Goal: Task Accomplishment & Management: Use online tool/utility

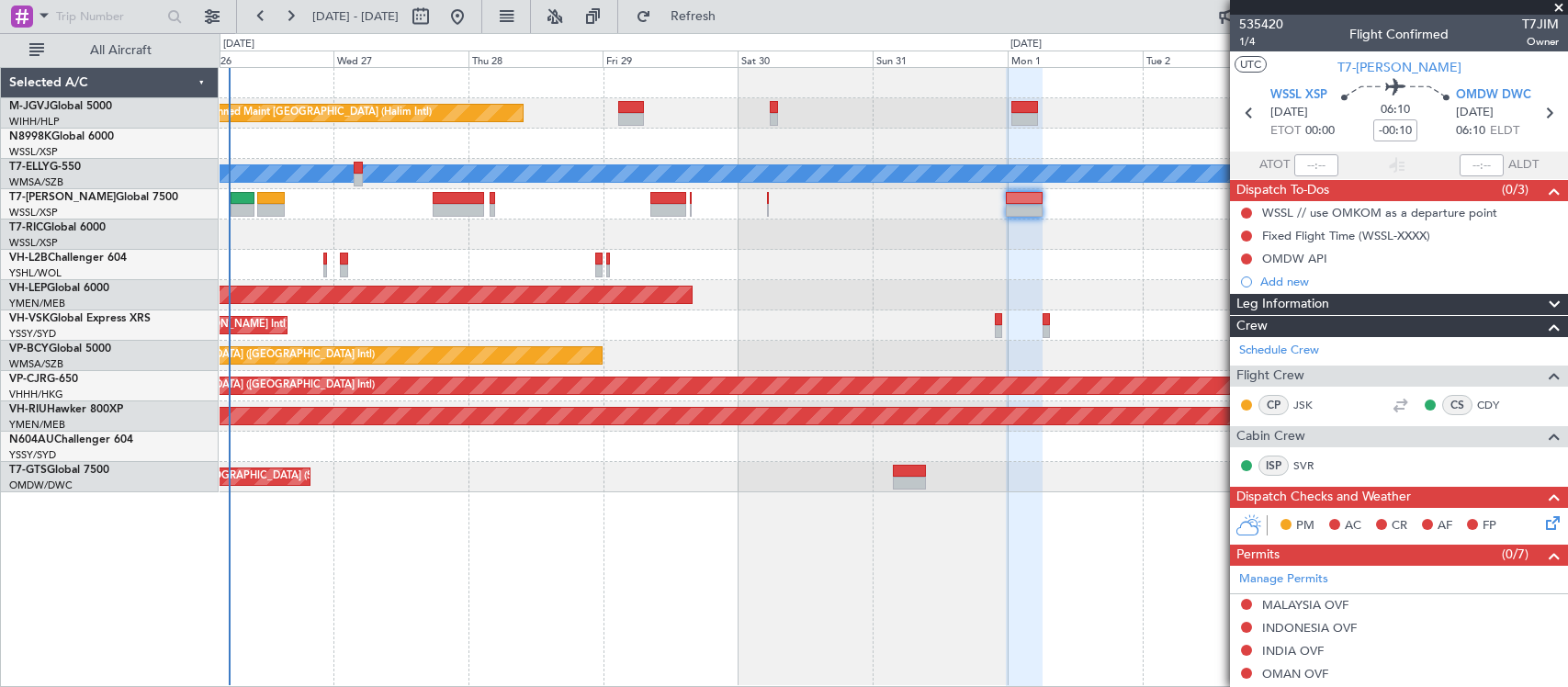
click at [796, 234] on div at bounding box center [892, 234] width 1347 height 30
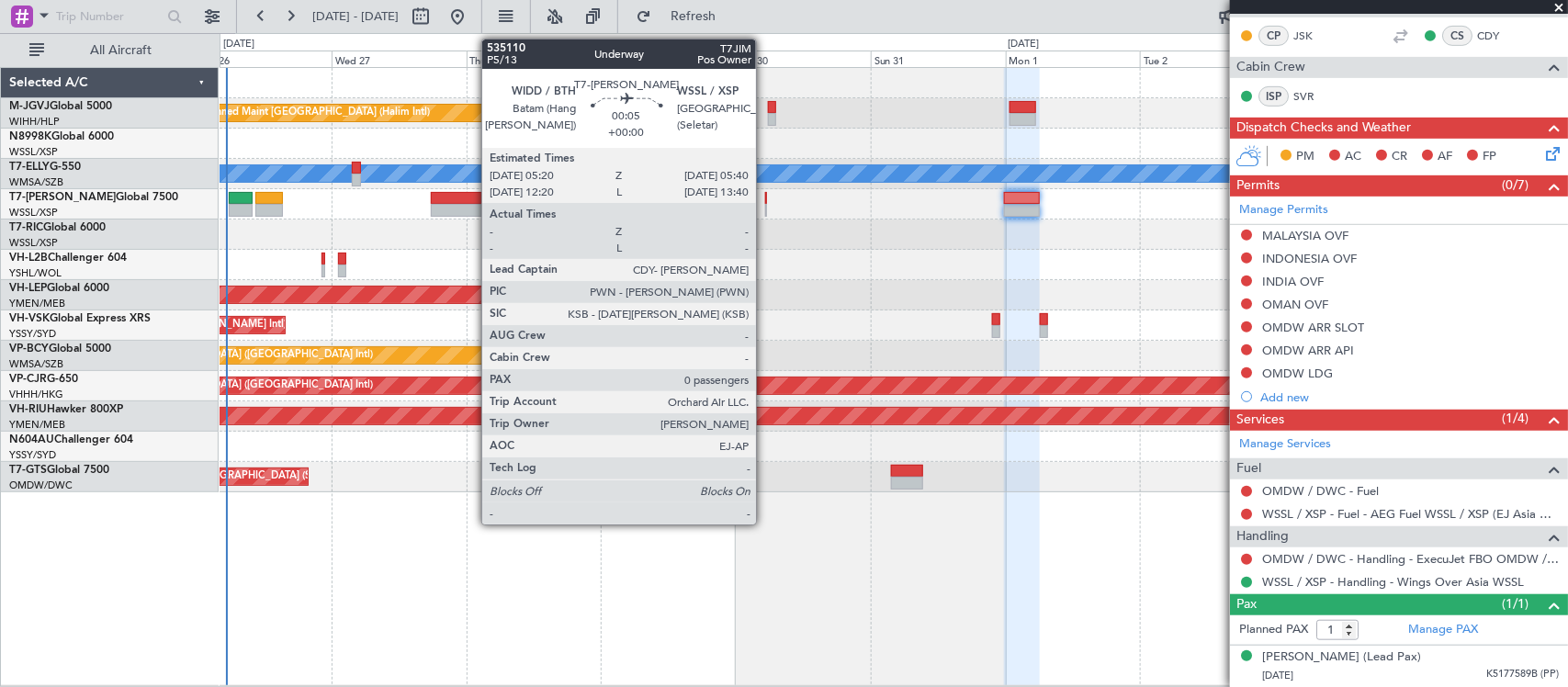
click at [765, 200] on div at bounding box center [766, 198] width 3 height 13
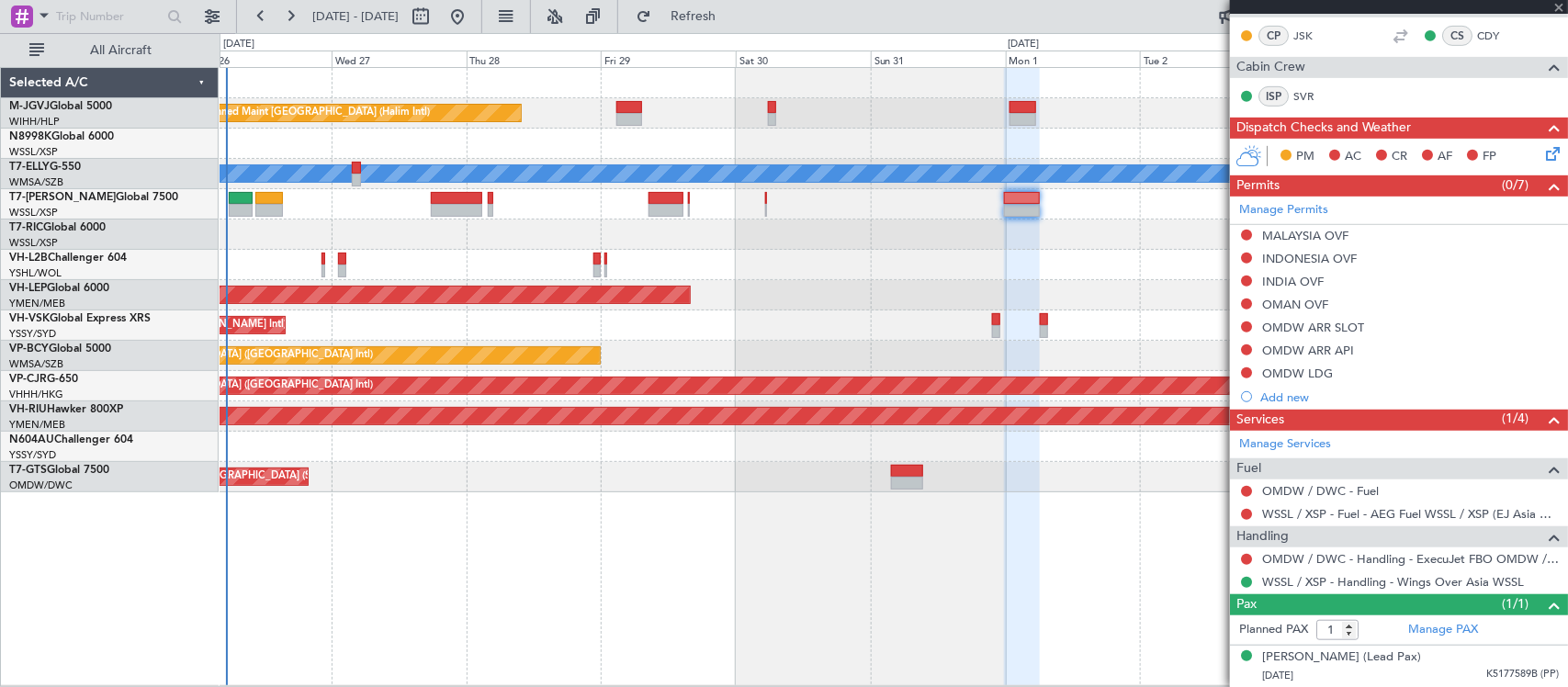
type input "0"
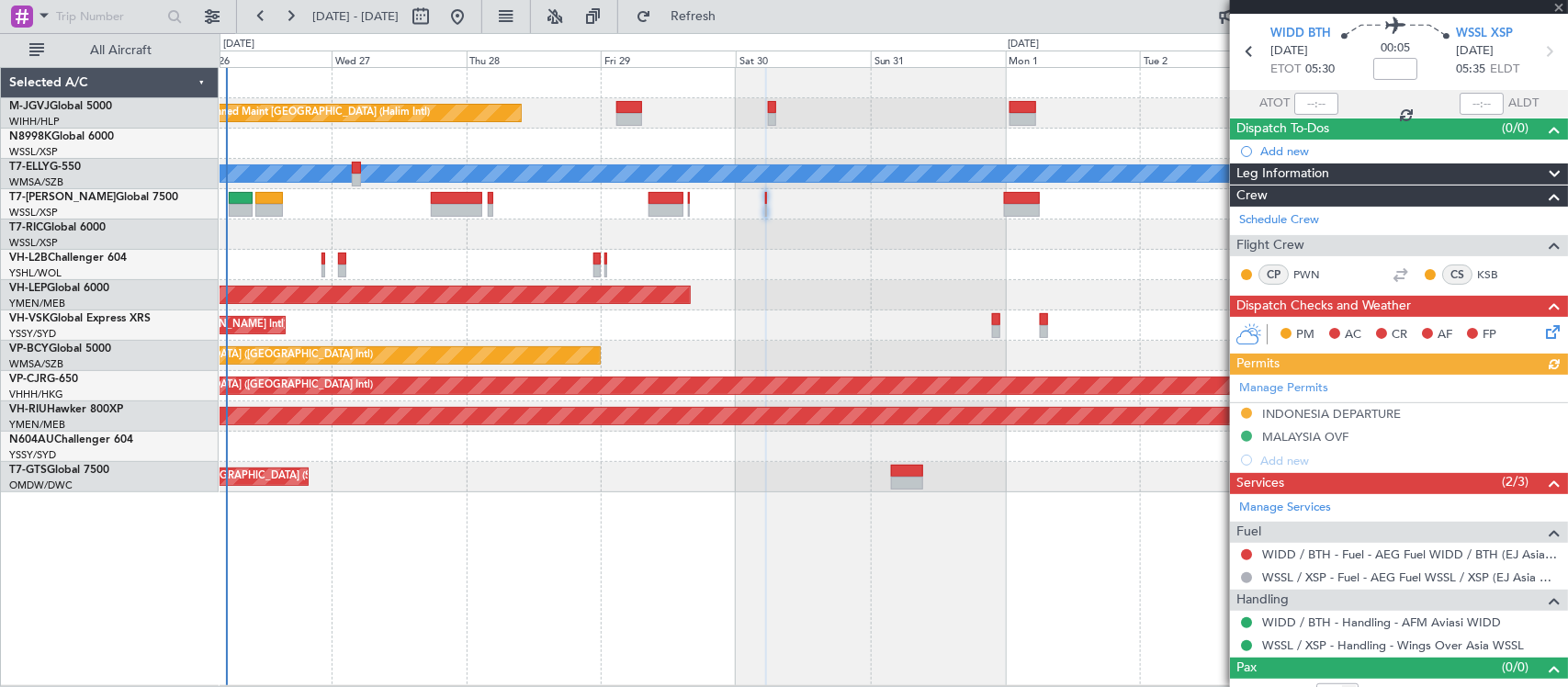
scroll to position [85, 0]
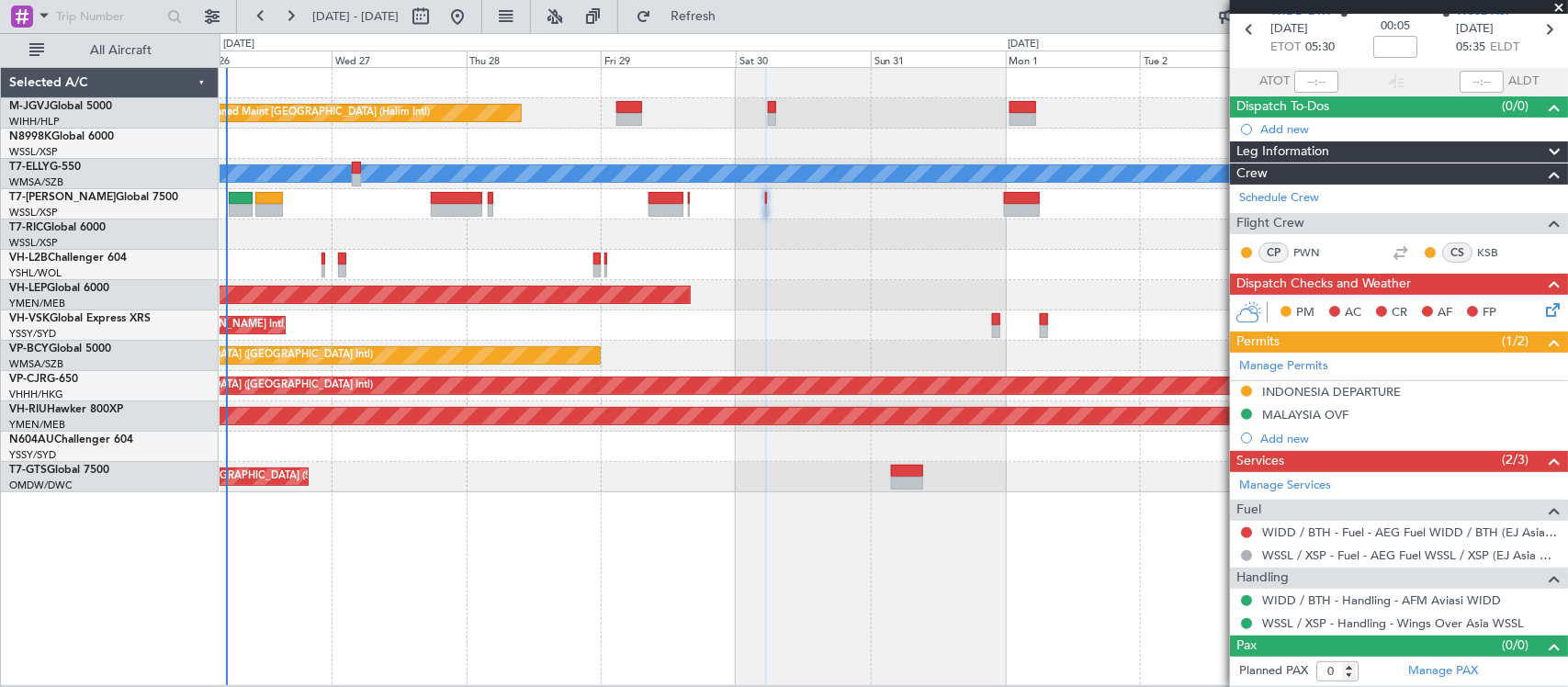
click at [709, 237] on div at bounding box center [892, 234] width 1347 height 30
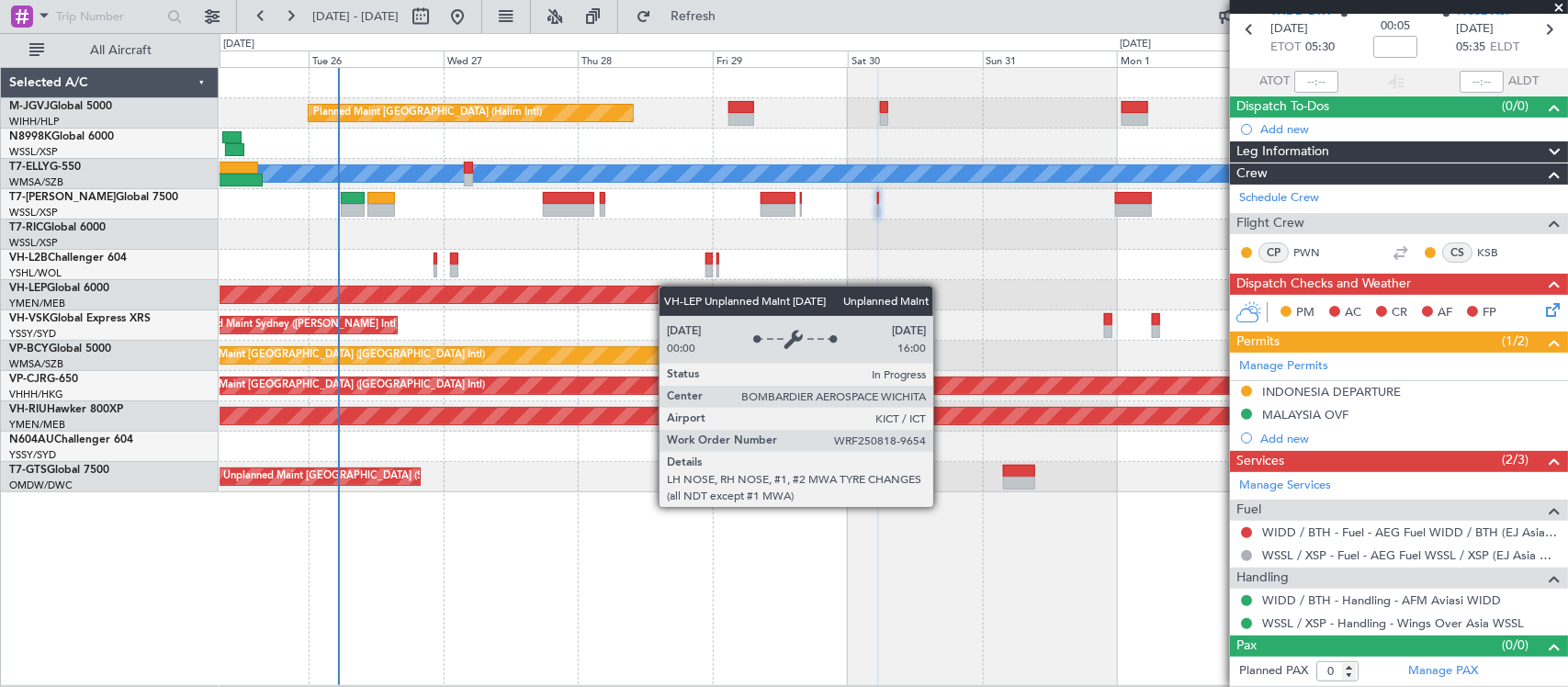
click at [631, 294] on div "Unplanned Maint Wichita (Wichita Mid-continent)" at bounding box center [892, 295] width 1347 height 30
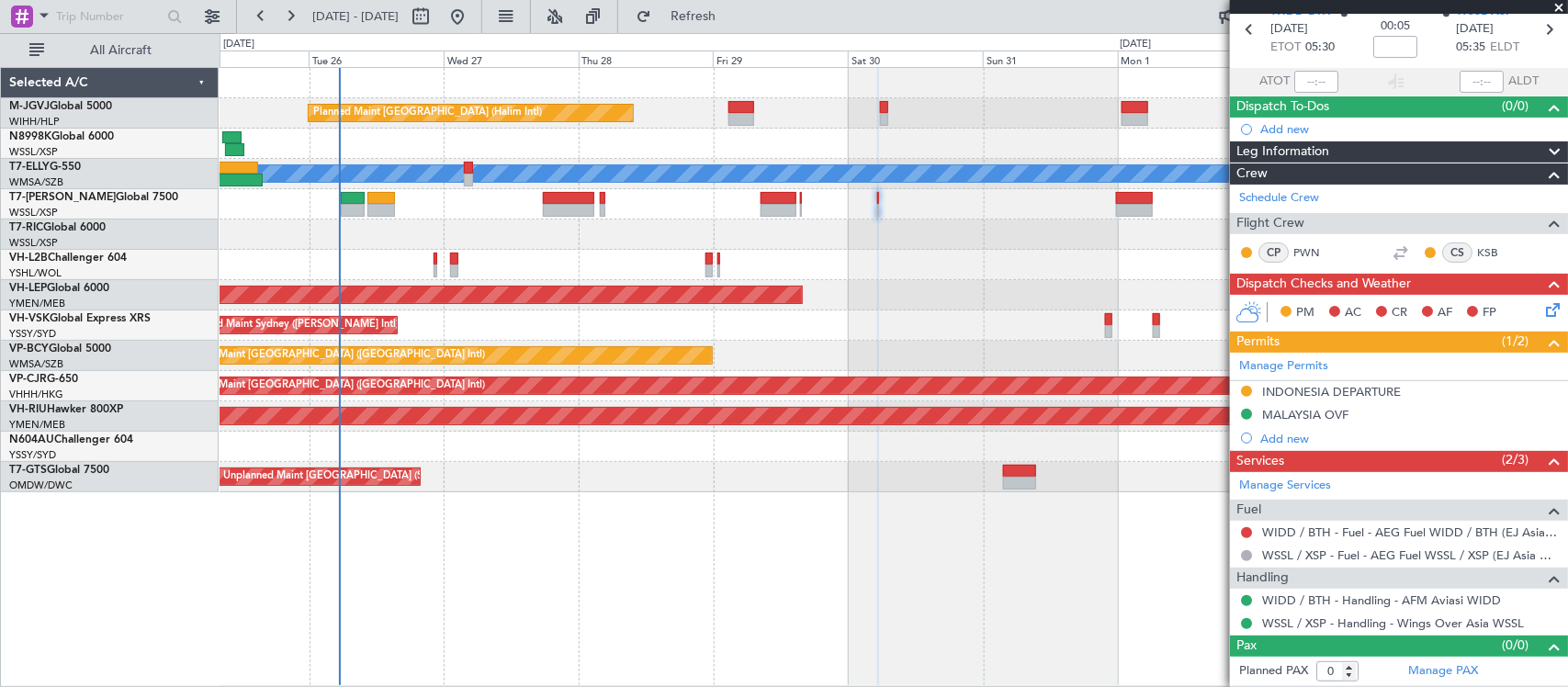
click at [641, 345] on div "Planned Maint [GEOGRAPHIC_DATA] ([GEOGRAPHIC_DATA] Intl) [PERSON_NAME] (Sultan …" at bounding box center [892, 356] width 1347 height 30
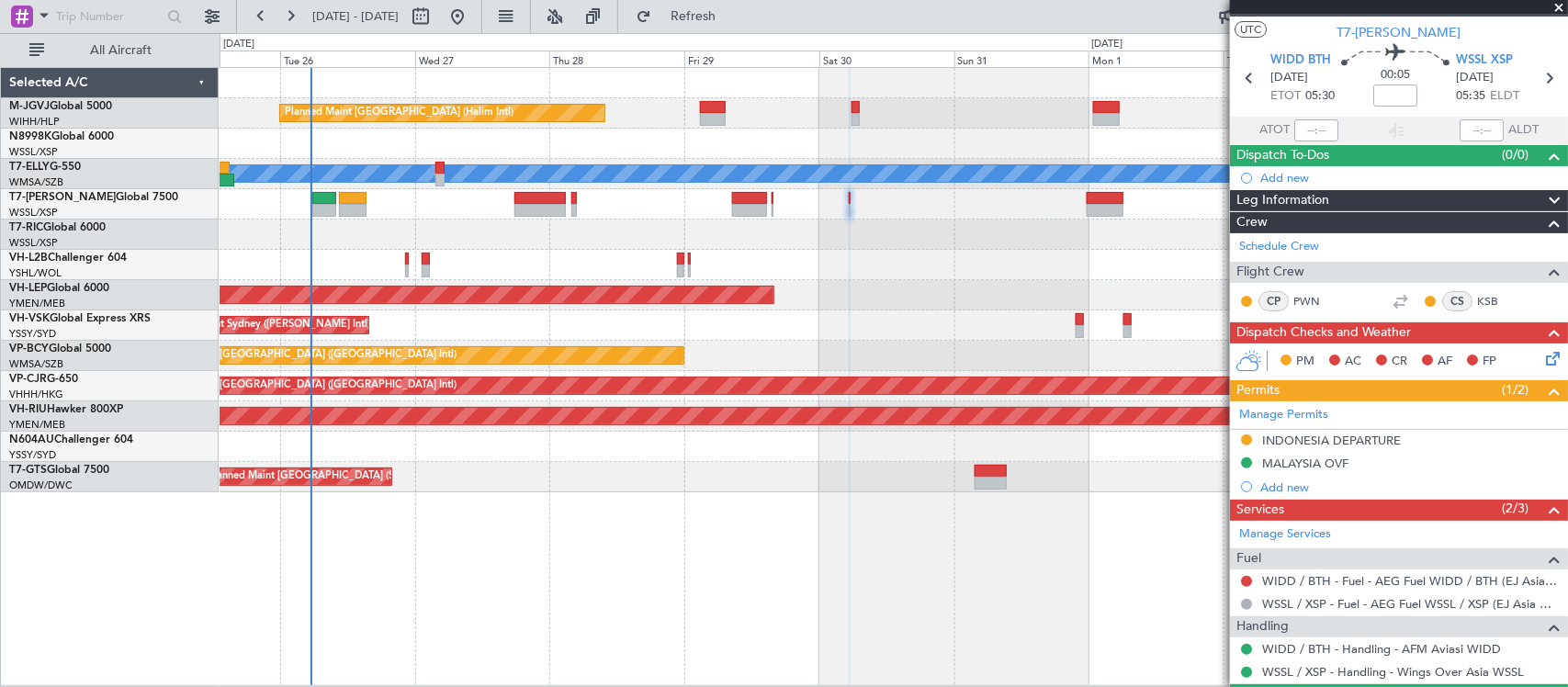
scroll to position [0, 0]
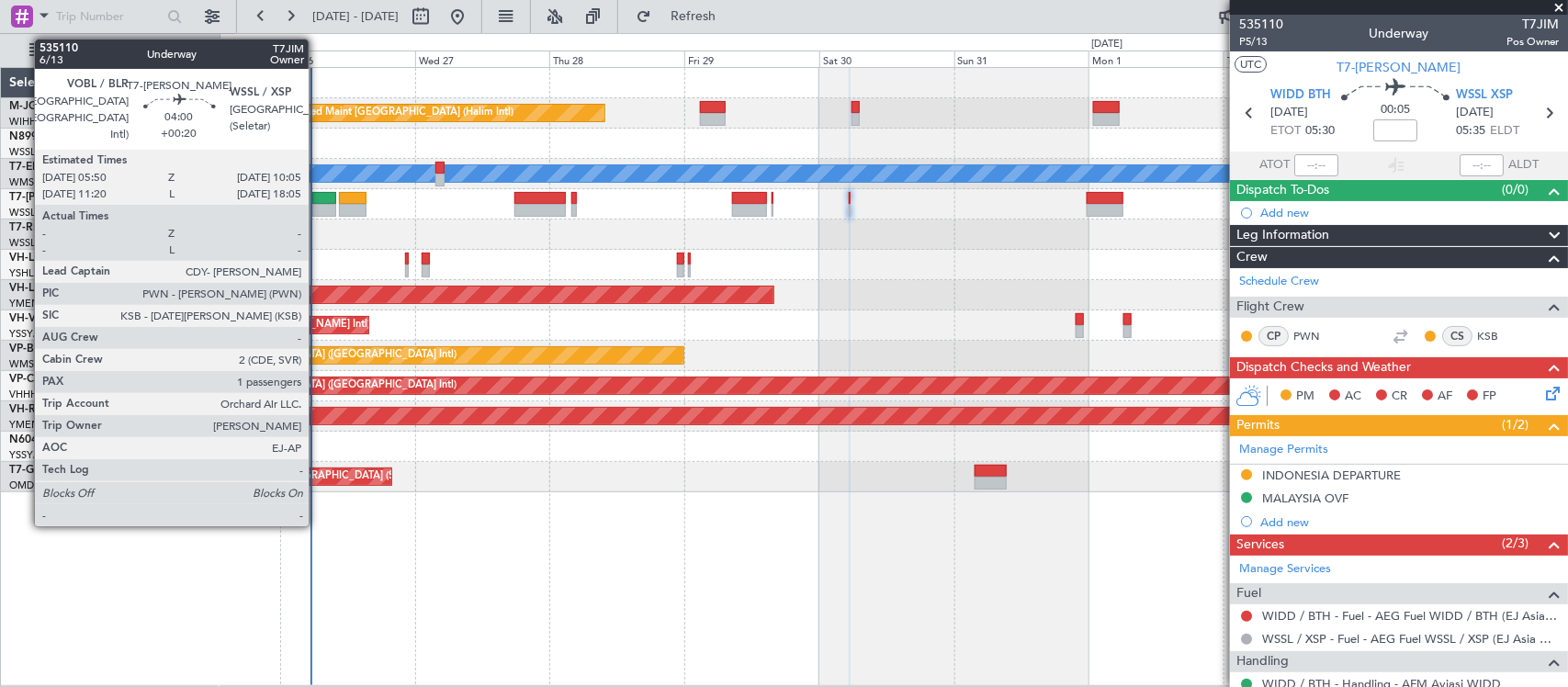
click at [317, 206] on div at bounding box center [324, 210] width 24 height 13
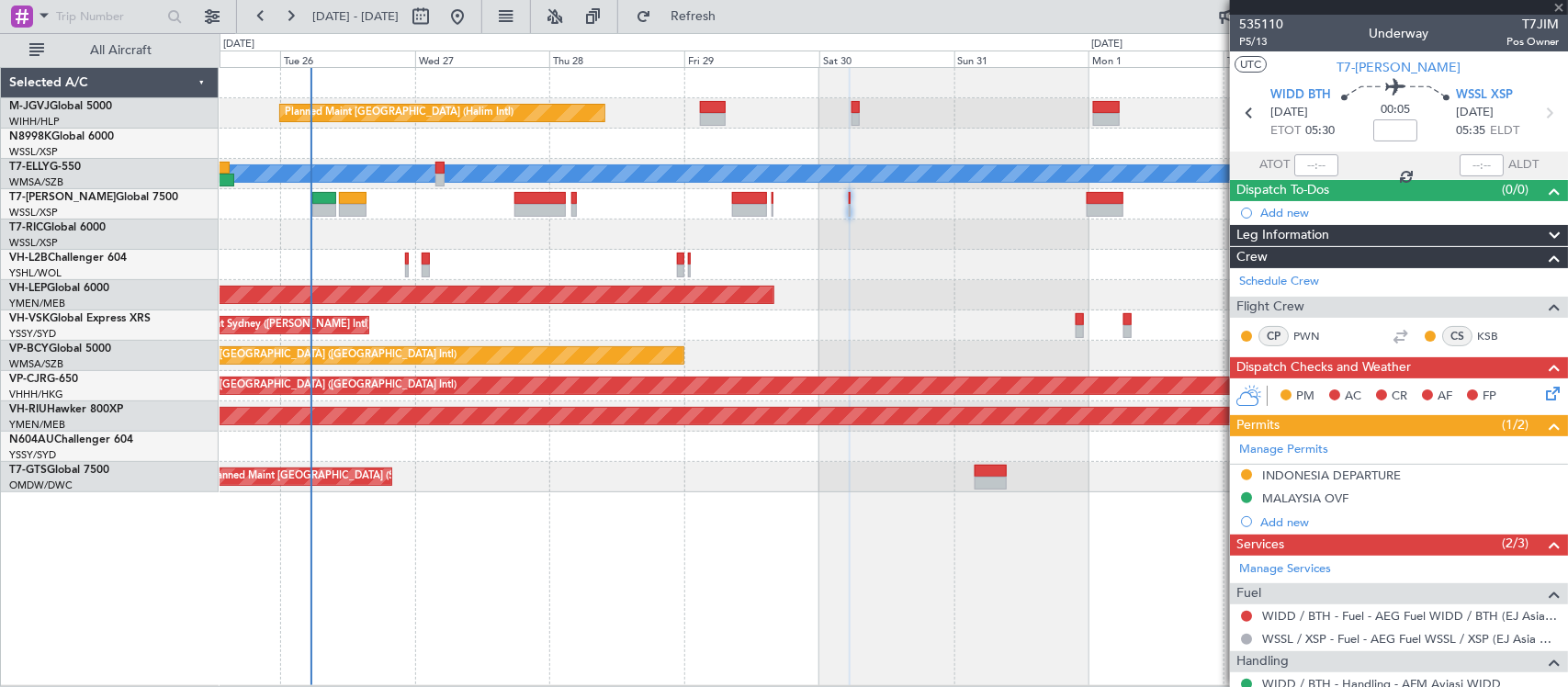
type input "+00:20"
type input "1"
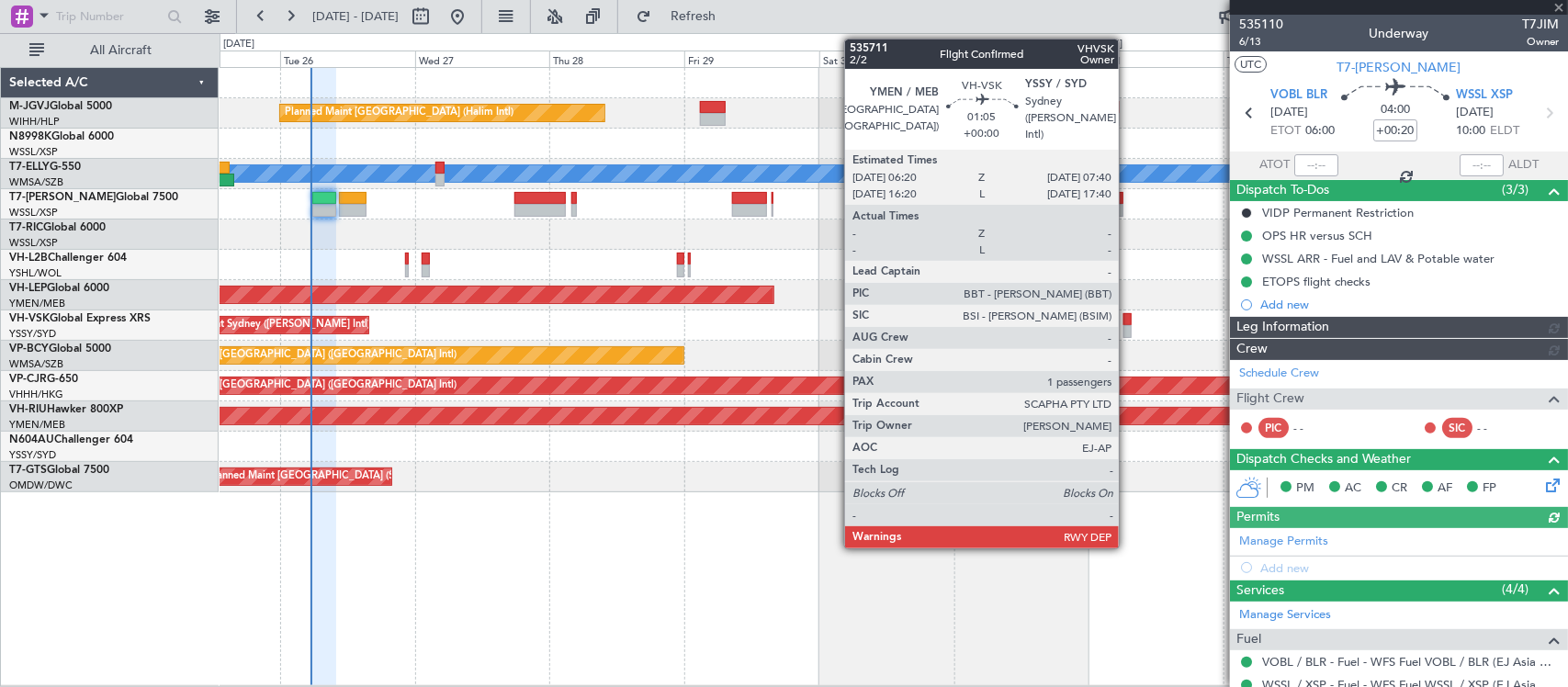
type input "[PERSON_NAME] (LEU)"
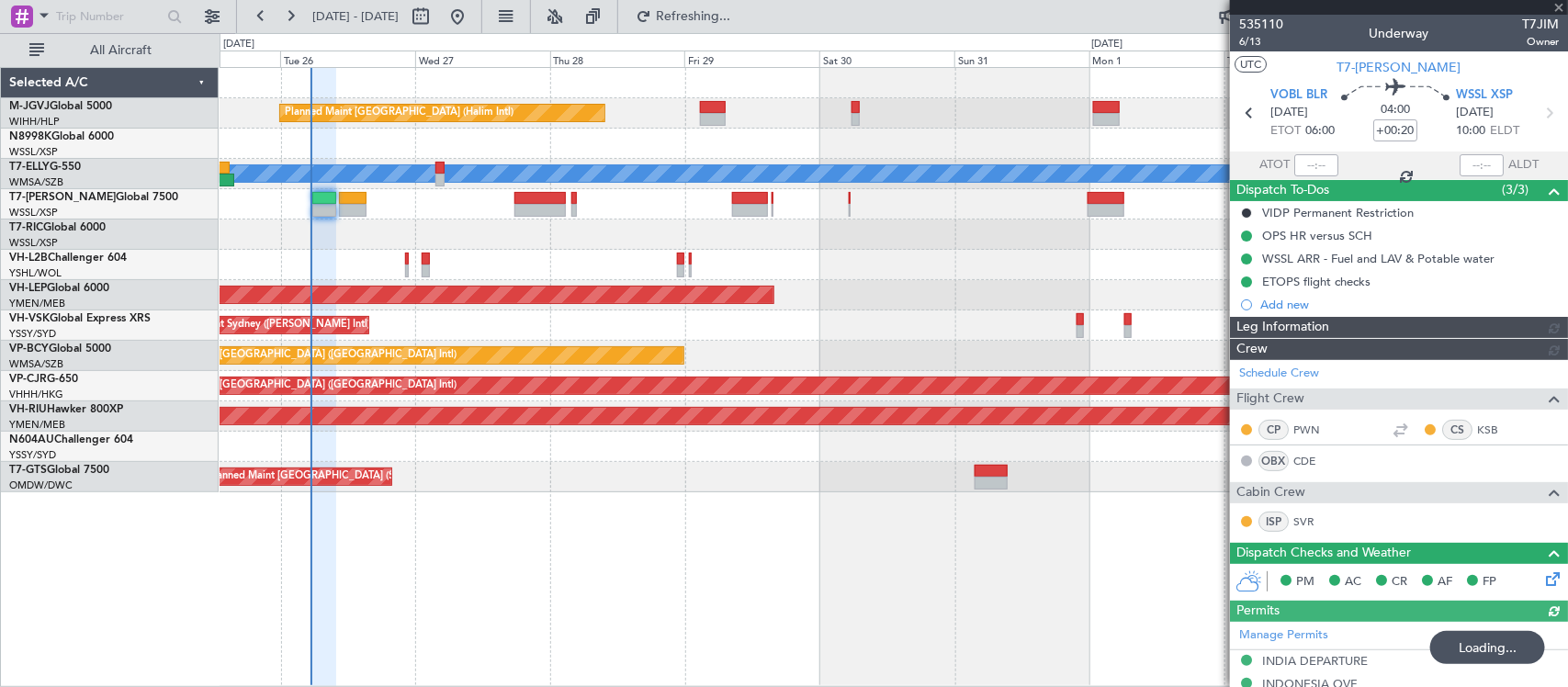
type input "[PERSON_NAME] (LEU)"
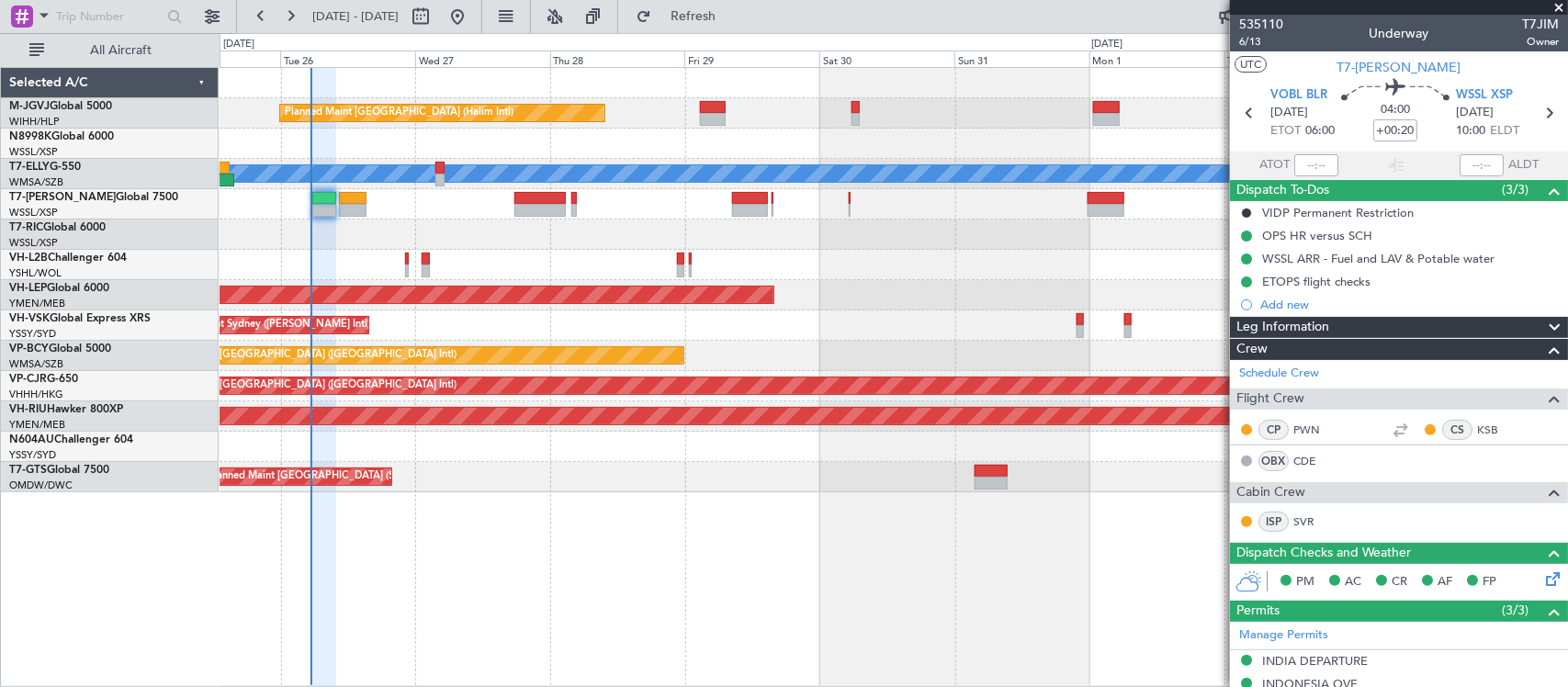
click at [411, 397] on div "Planned Maint [GEOGRAPHIC_DATA] (Halim Intl) [PERSON_NAME] Unplanned Maint Wich…" at bounding box center [892, 280] width 1347 height 425
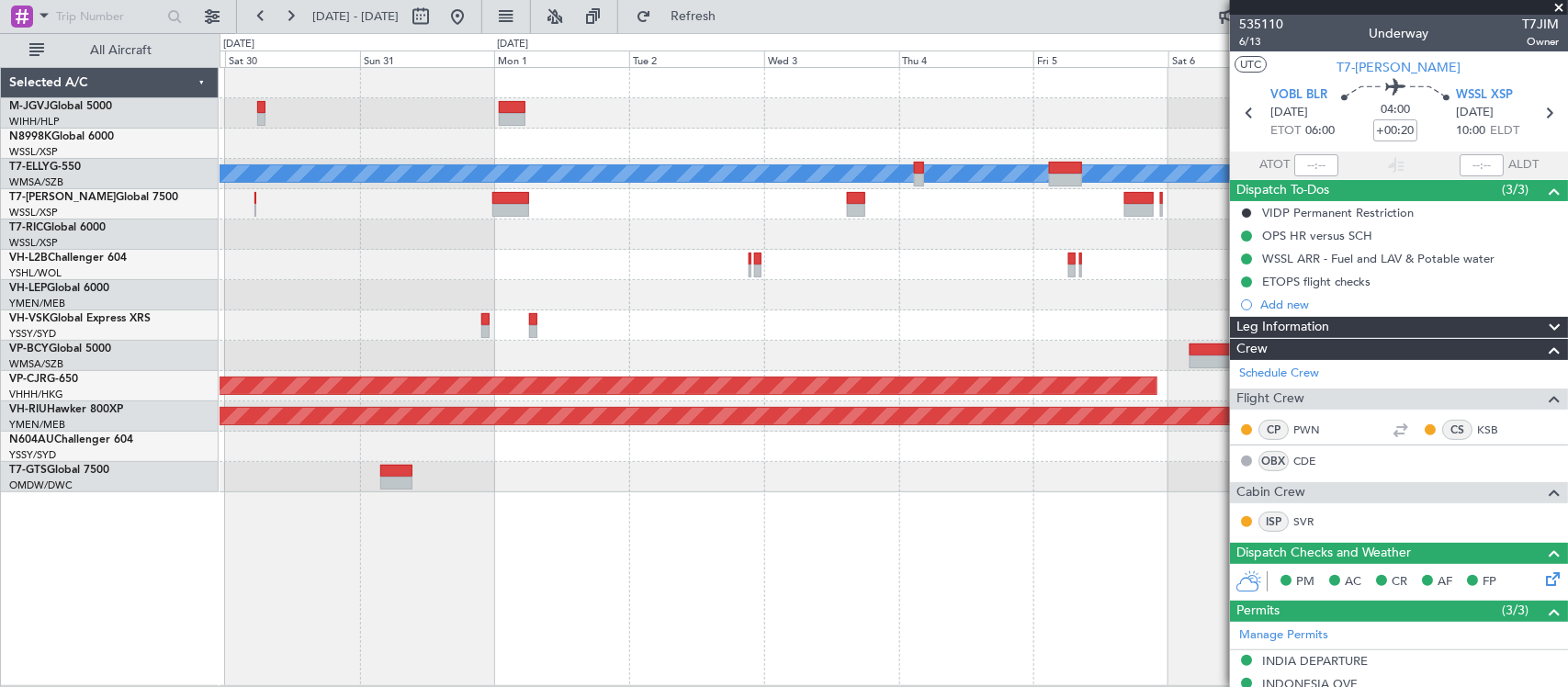
click at [671, 388] on div "Planned Maint [GEOGRAPHIC_DATA] (Halim Intl) [PERSON_NAME] Planned Maint [GEOGR…" at bounding box center [892, 280] width 1347 height 425
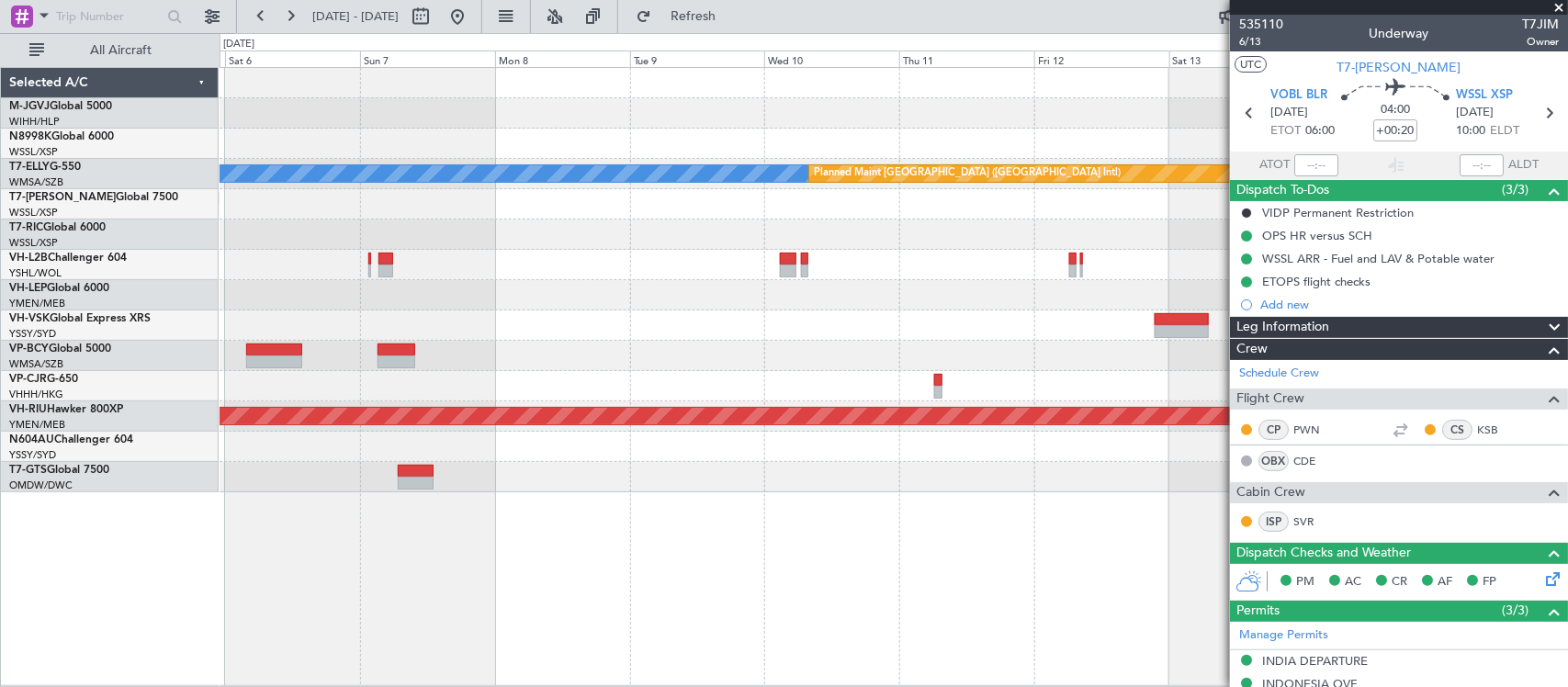
click at [405, 328] on div "[PERSON_NAME] Planned Maint [GEOGRAPHIC_DATA] ([GEOGRAPHIC_DATA]) Planned Maint…" at bounding box center [892, 280] width 1347 height 425
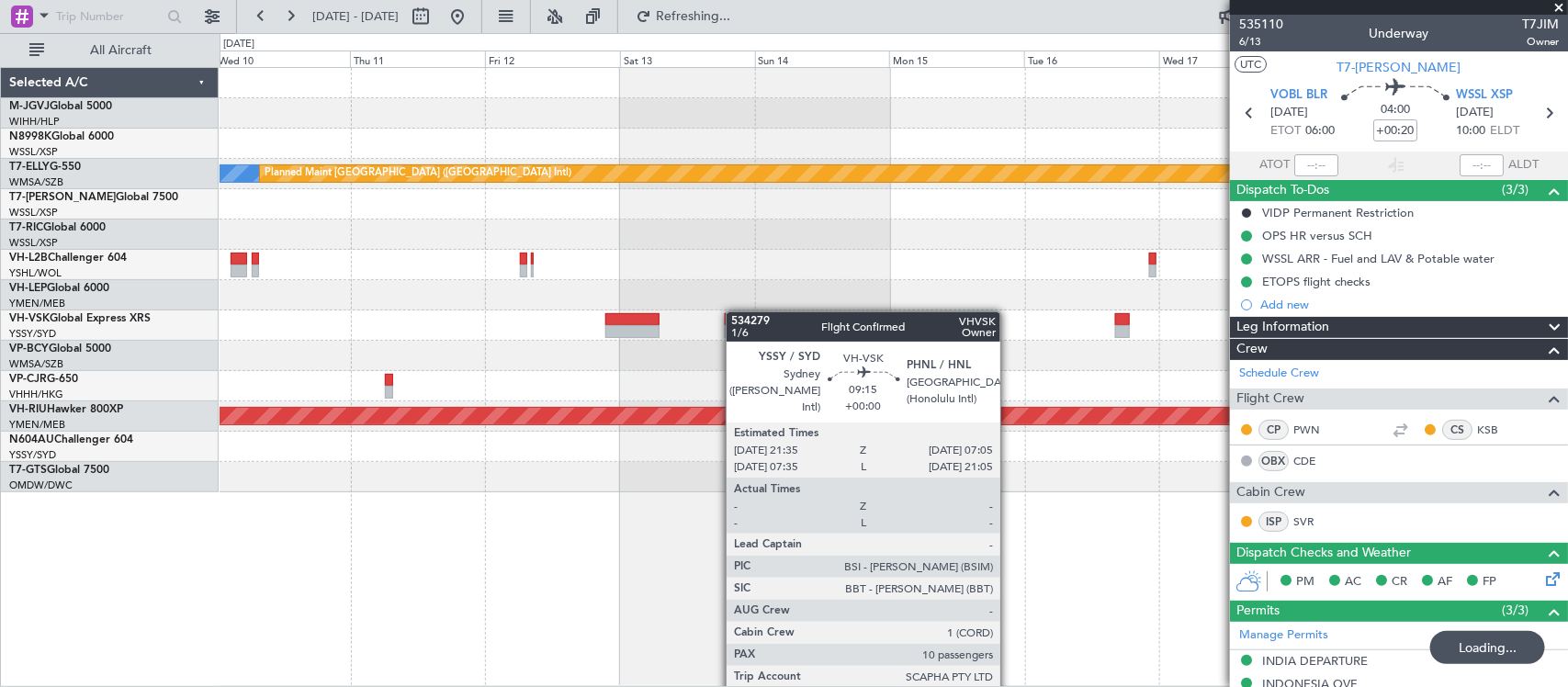
click at [635, 322] on div "[PERSON_NAME] Planned Maint [GEOGRAPHIC_DATA] ([GEOGRAPHIC_DATA]) Planned Maint…" at bounding box center [892, 280] width 1347 height 425
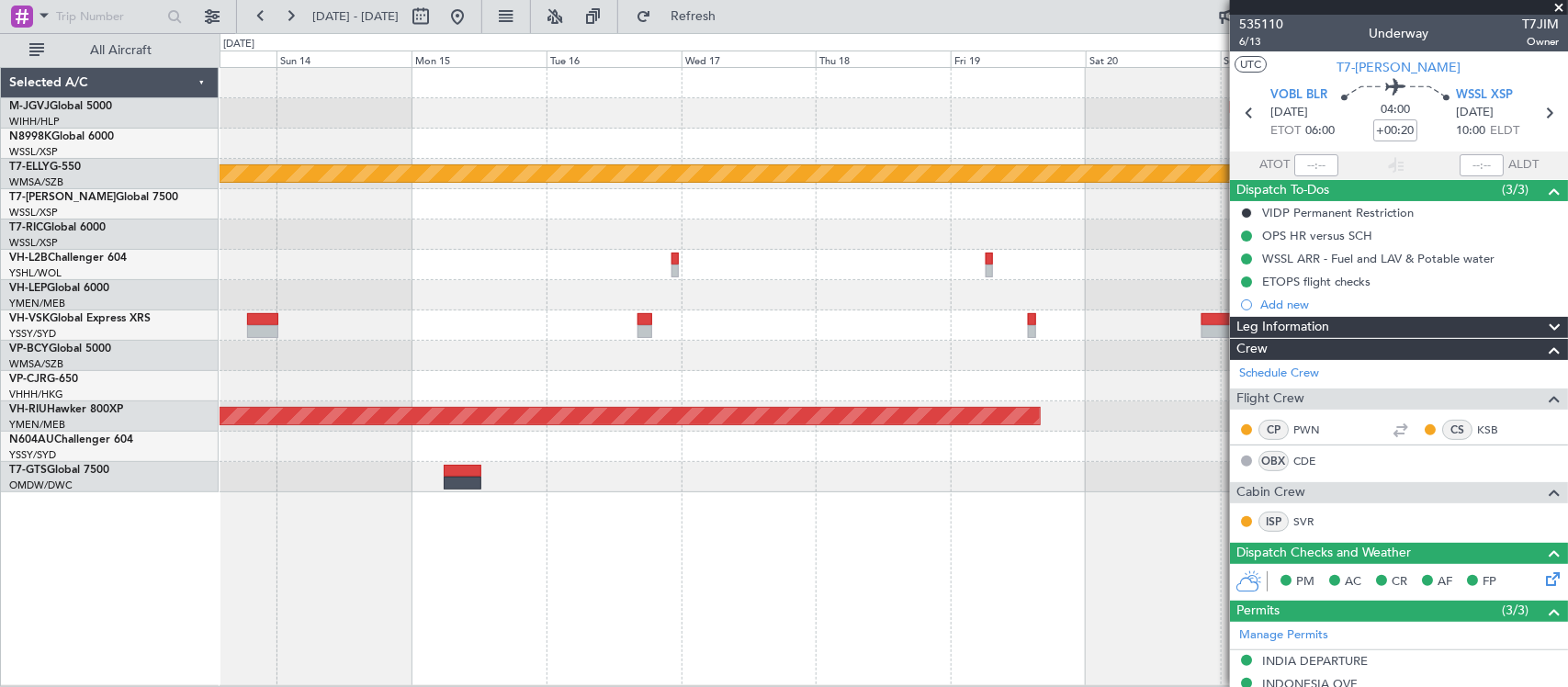
click at [525, 368] on div "[PERSON_NAME] Planned Maint [GEOGRAPHIC_DATA] ([GEOGRAPHIC_DATA]) Planned Maint…" at bounding box center [892, 280] width 1347 height 425
type input "[PERSON_NAME] (LEU)"
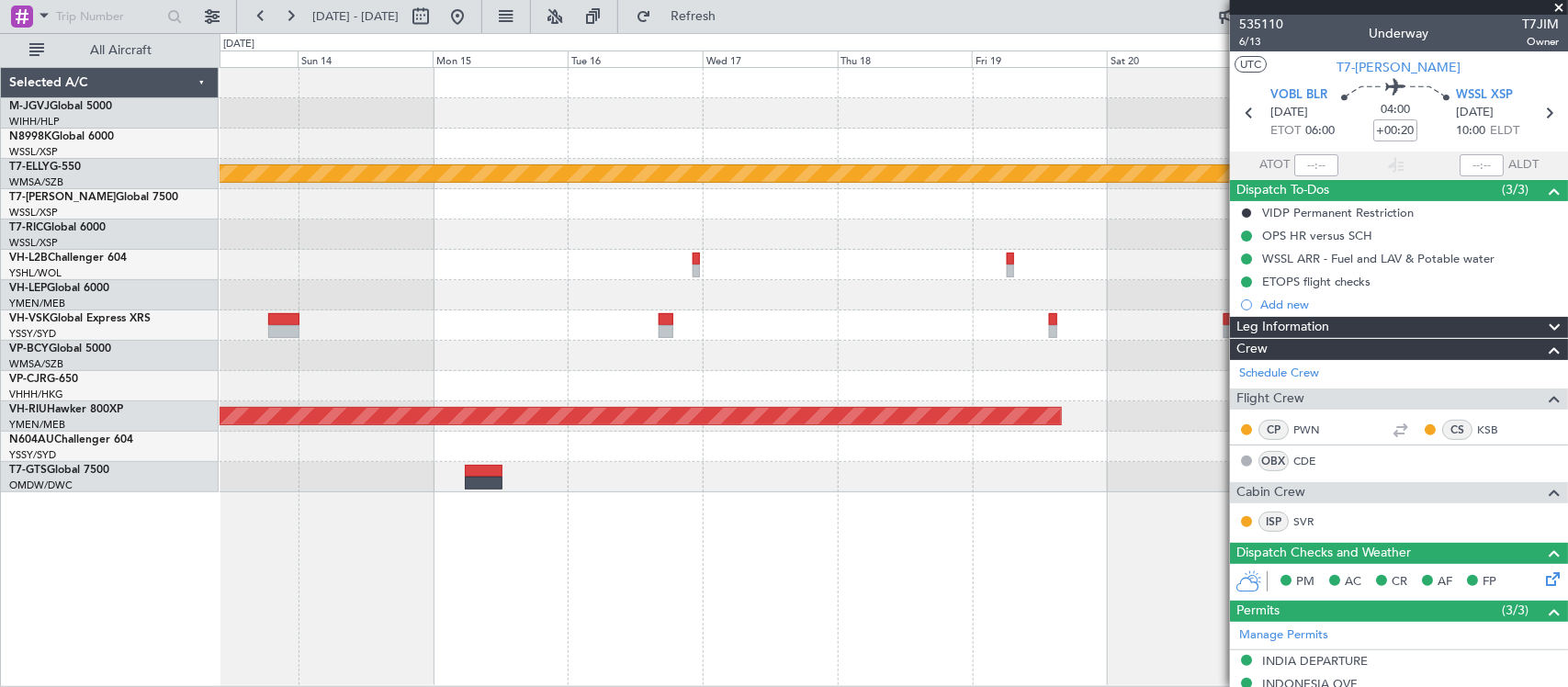
click at [985, 289] on div at bounding box center [892, 295] width 1347 height 30
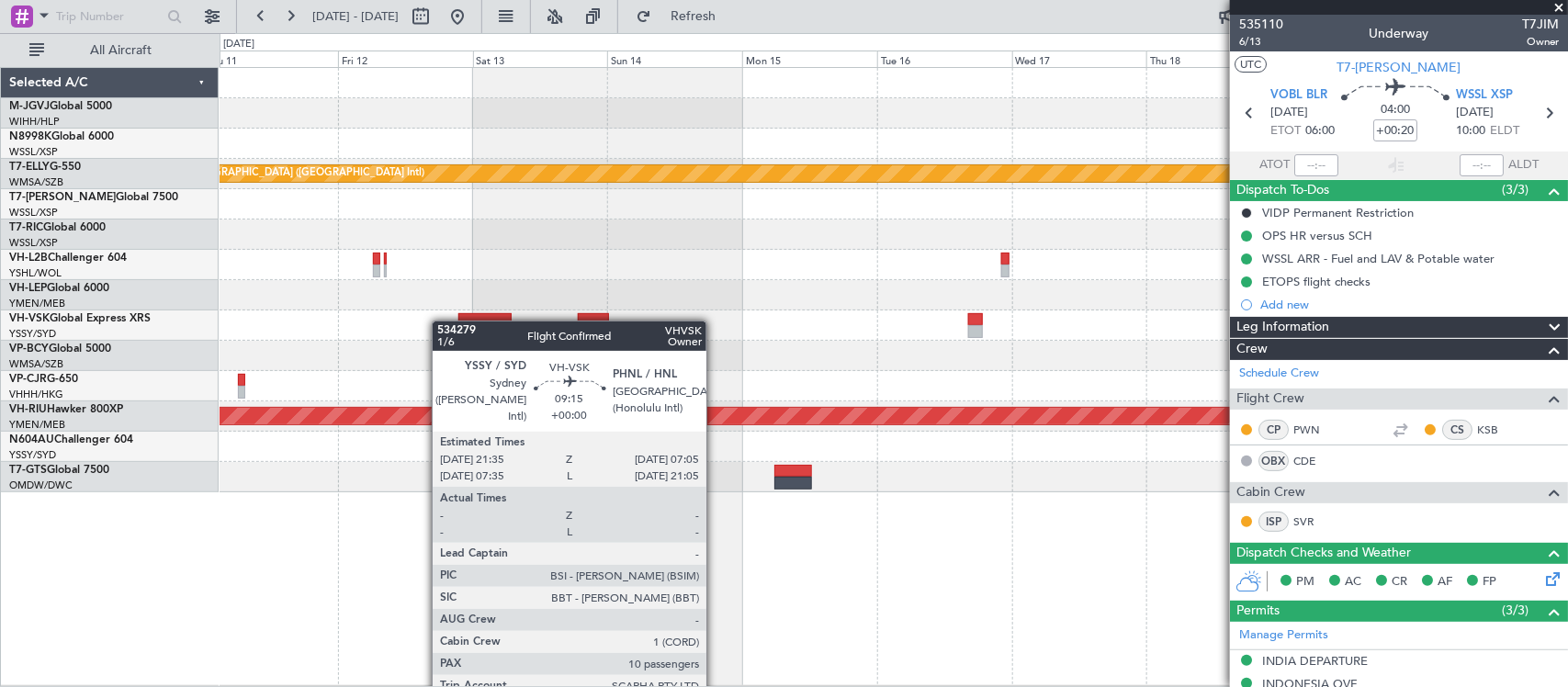
click at [905, 287] on div "[PERSON_NAME] Planned Maint [GEOGRAPHIC_DATA] ([GEOGRAPHIC_DATA]) Planned Maint…" at bounding box center [892, 280] width 1347 height 425
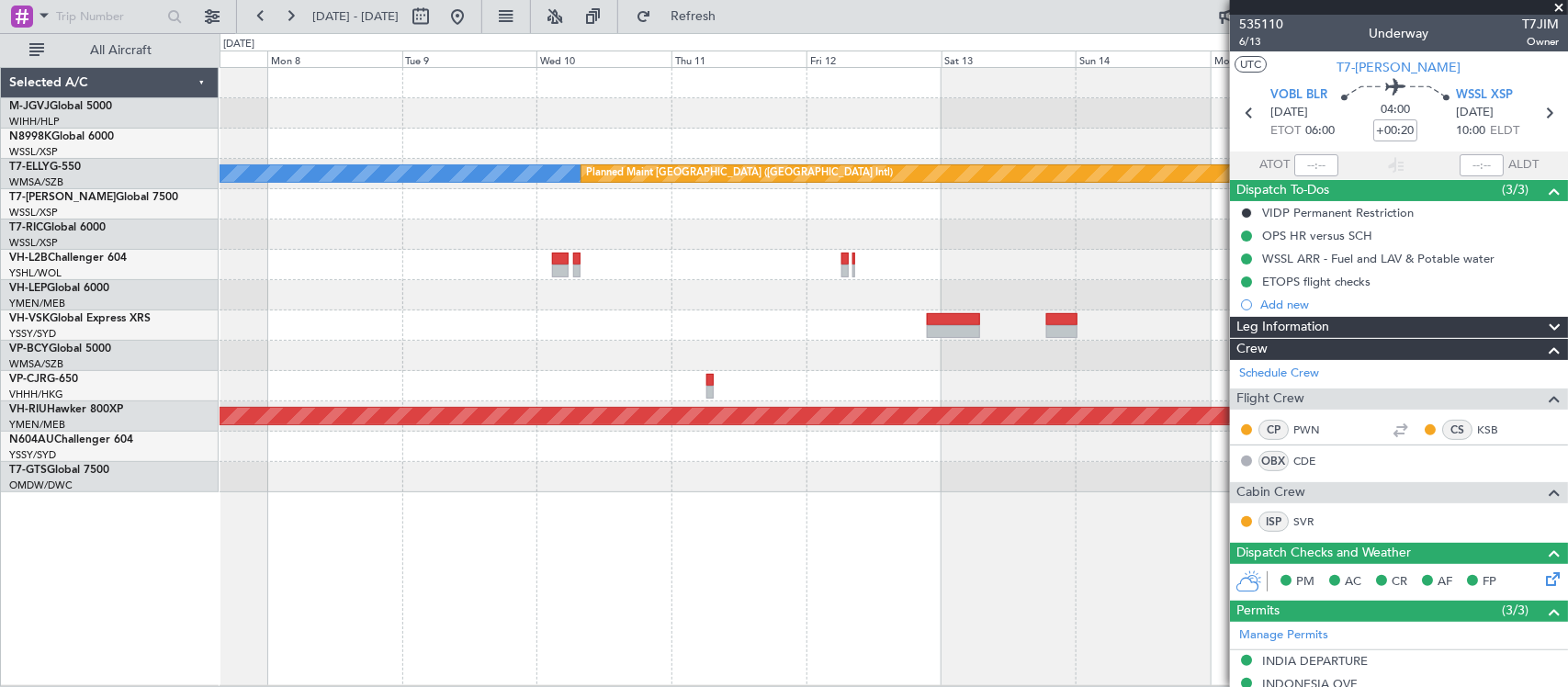
click at [946, 290] on div "[PERSON_NAME] Planned Maint [GEOGRAPHIC_DATA] ([GEOGRAPHIC_DATA]) Planned Maint…" at bounding box center [892, 280] width 1347 height 425
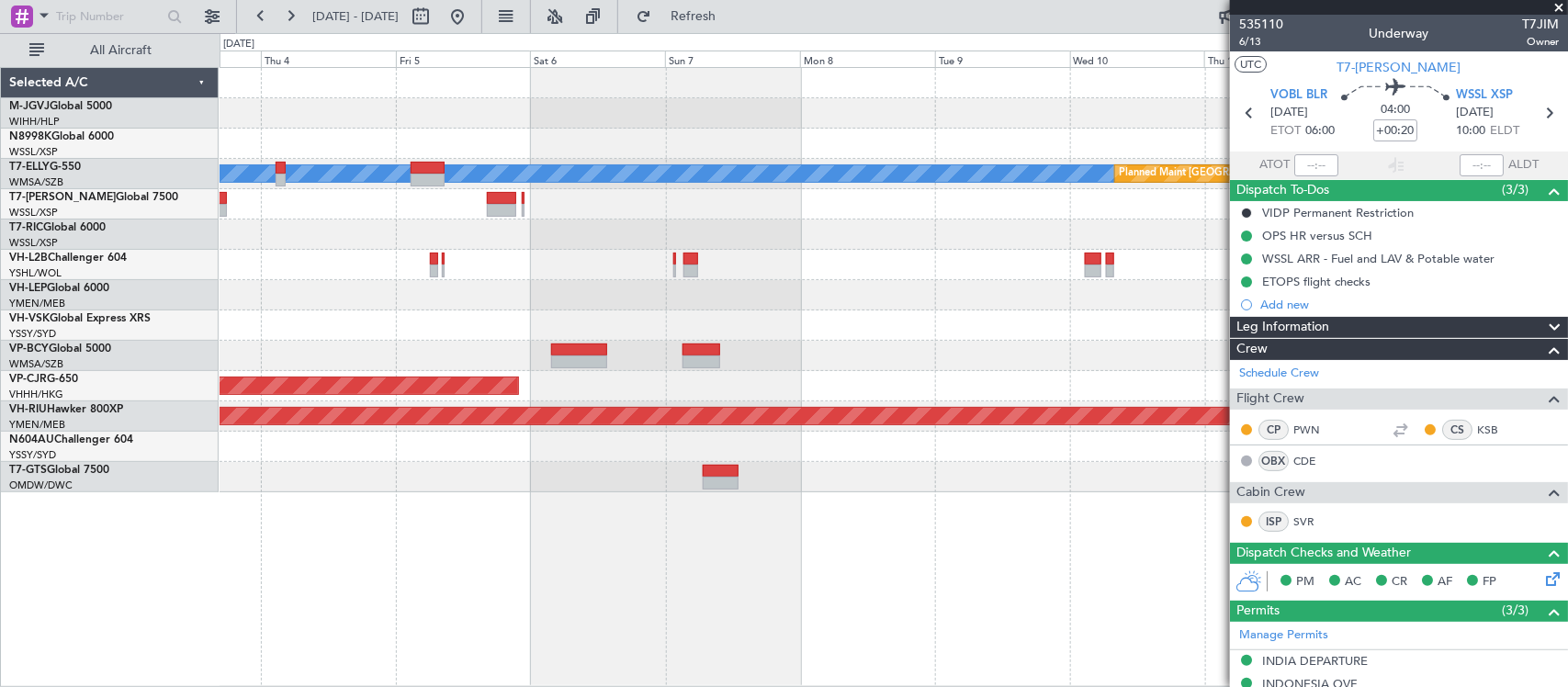
click at [927, 278] on div "[PERSON_NAME] Planned Maint [GEOGRAPHIC_DATA] ([GEOGRAPHIC_DATA]) Planned Maint…" at bounding box center [892, 280] width 1347 height 425
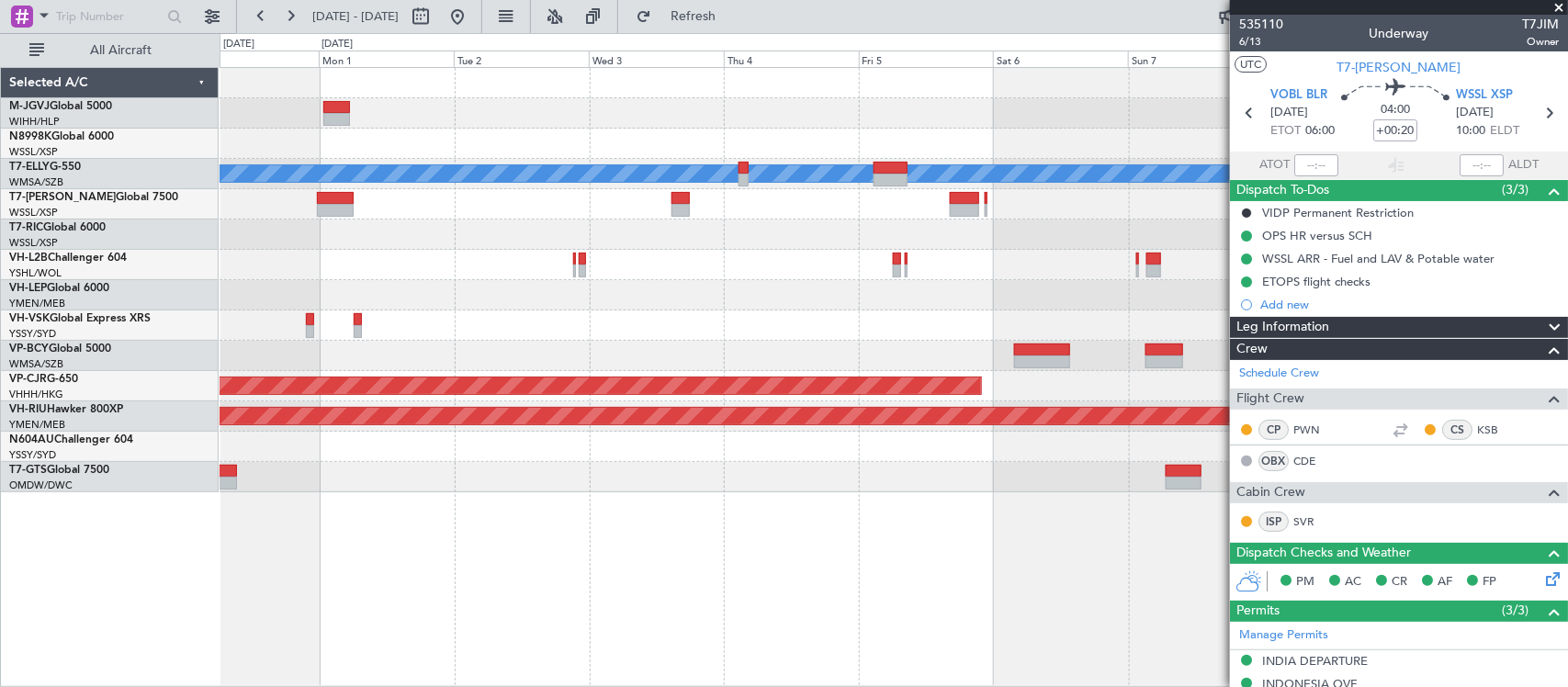
click at [824, 283] on div "[PERSON_NAME] Planned Maint [GEOGRAPHIC_DATA] ([GEOGRAPHIC_DATA]) Unplanned Mai…" at bounding box center [892, 280] width 1347 height 425
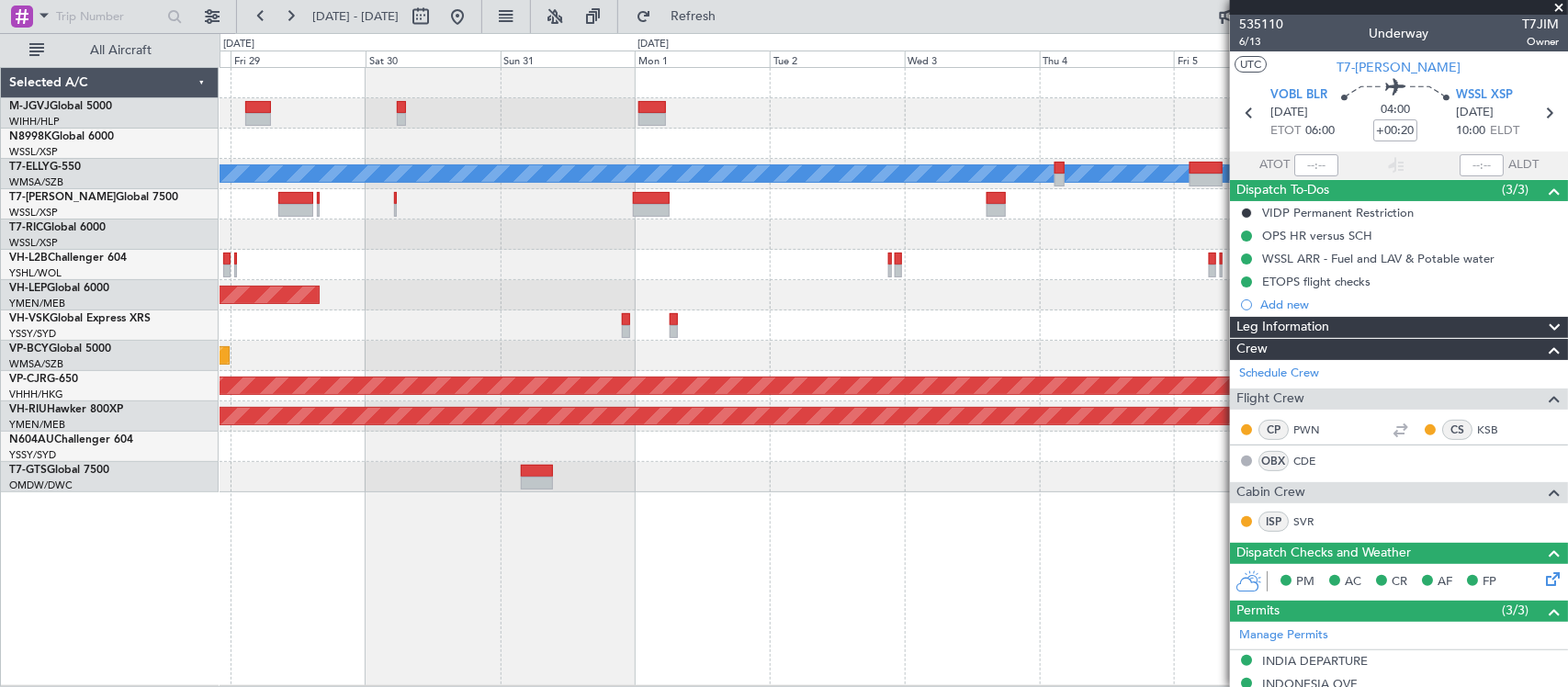
click at [951, 295] on div "Planned Maint [GEOGRAPHIC_DATA] (Halim Intl) [PERSON_NAME] Planned Maint [GEOGR…" at bounding box center [892, 280] width 1347 height 425
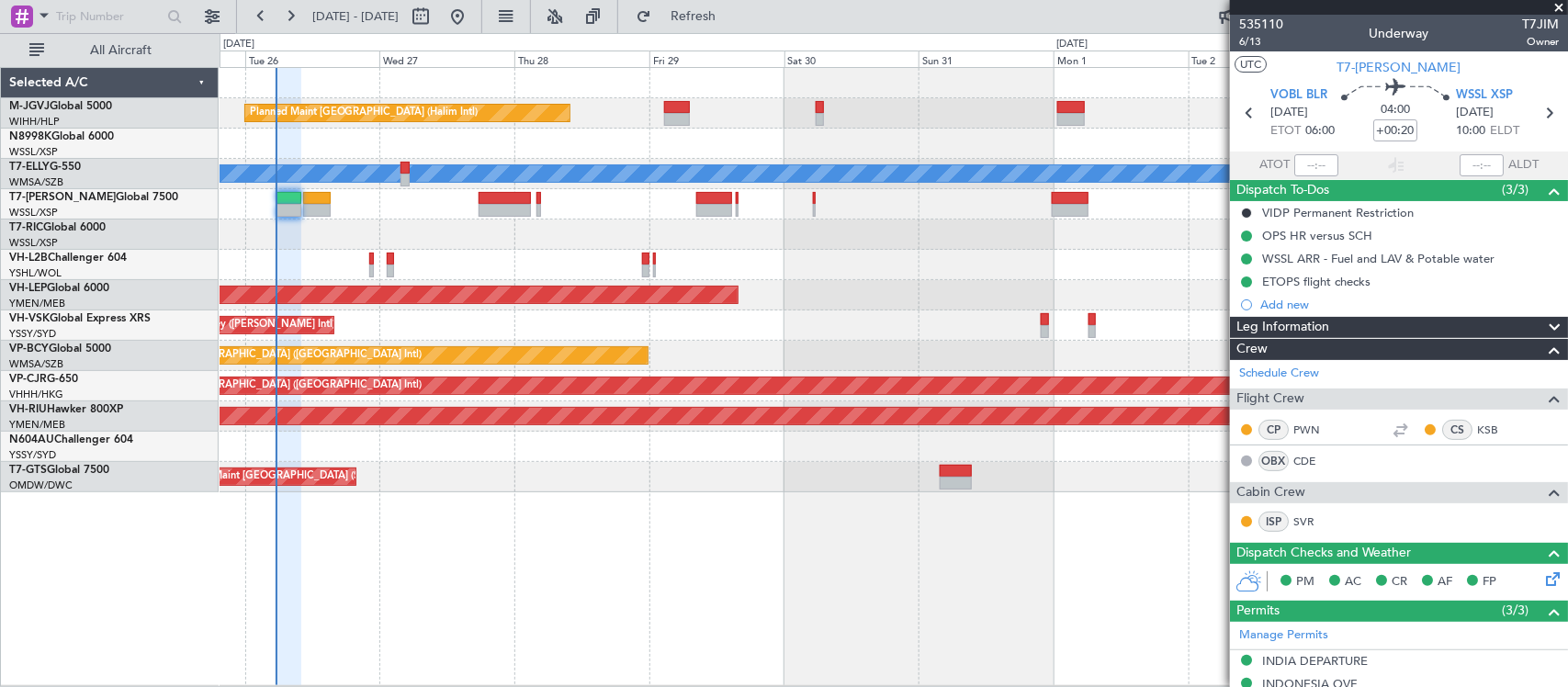
click at [597, 302] on div "Planned Maint [GEOGRAPHIC_DATA] (Halim Intl) [PERSON_NAME] Unplanned Maint Wich…" at bounding box center [892, 280] width 1347 height 425
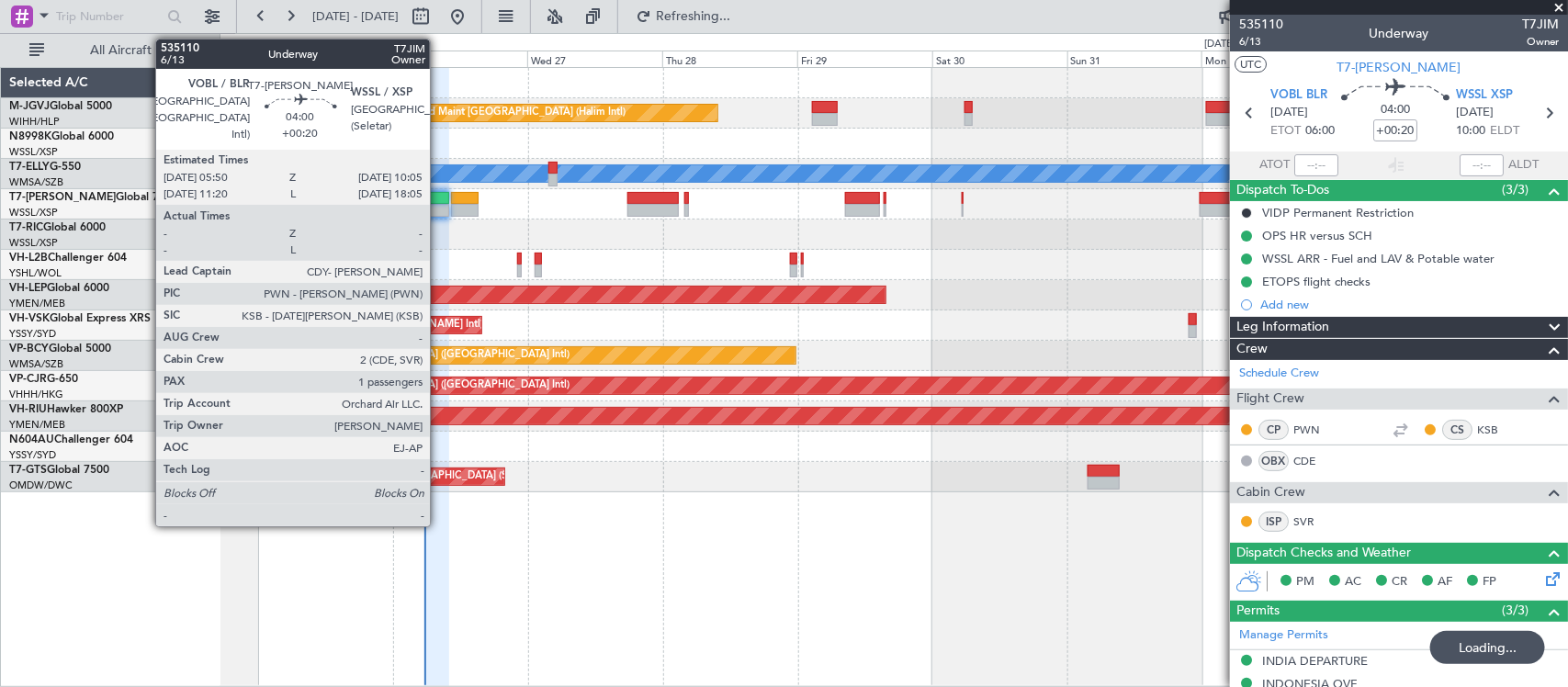
click at [439, 204] on div at bounding box center [436, 210] width 24 height 13
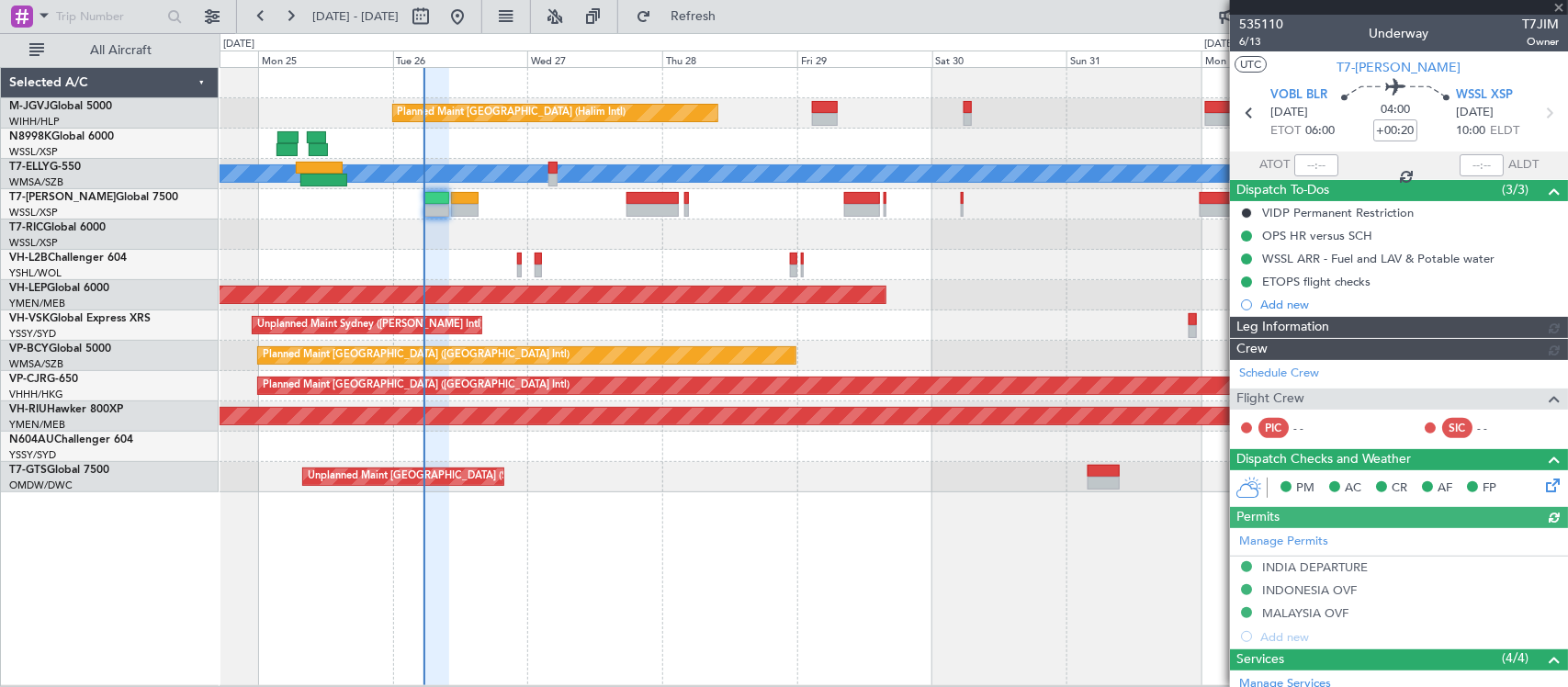
type input "[PERSON_NAME] (LEU)"
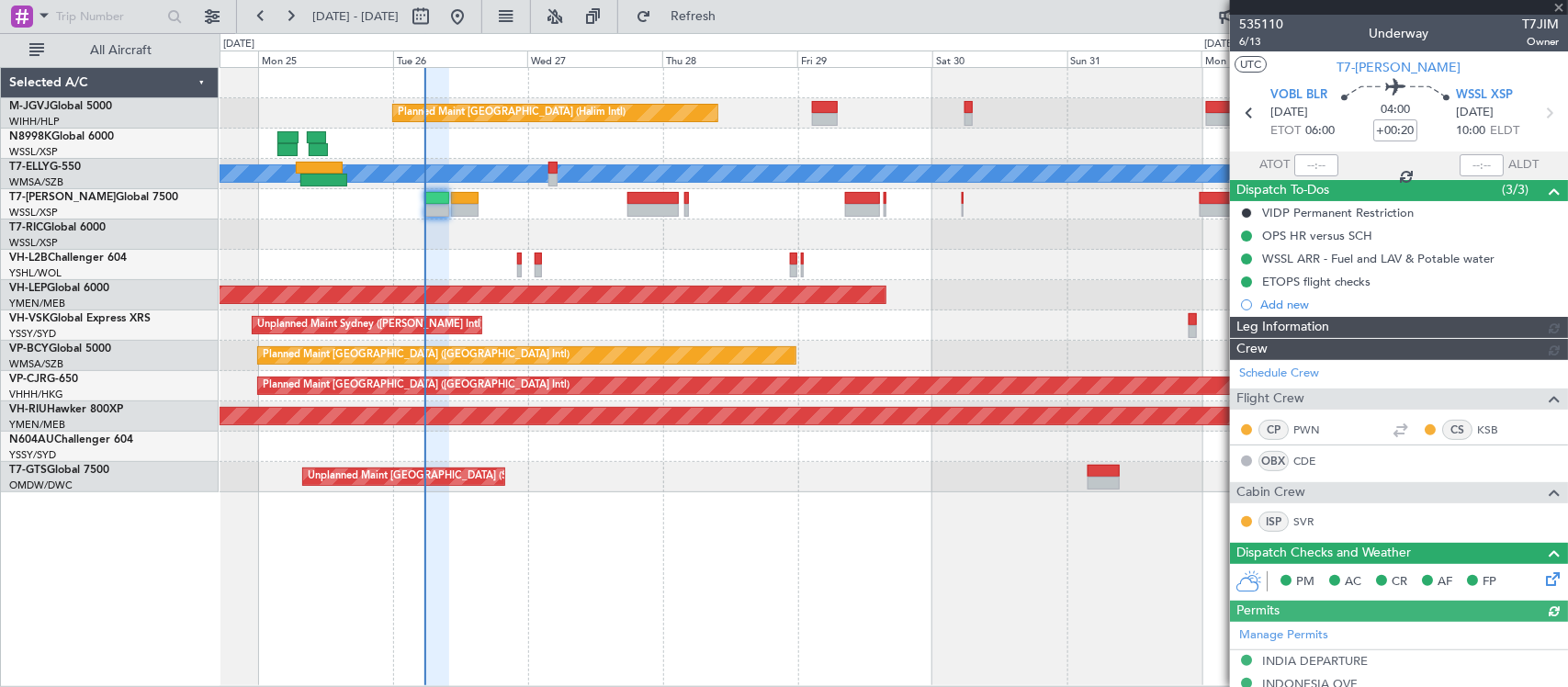
type input "[PERSON_NAME] (LEU)"
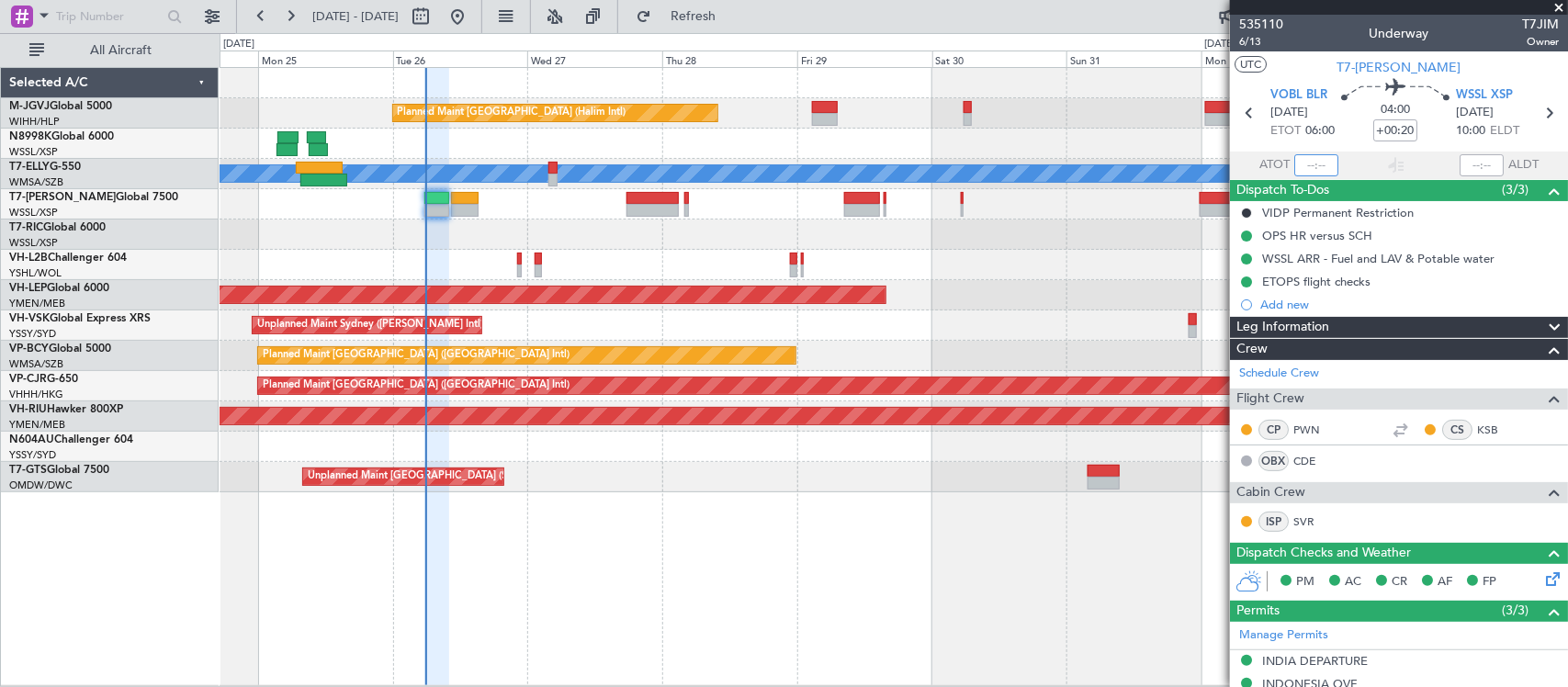
click at [1312, 166] on input "text" at bounding box center [1316, 165] width 44 height 22
click at [1315, 158] on input "text" at bounding box center [1316, 165] width 44 height 22
click at [1312, 166] on input "text" at bounding box center [1316, 165] width 44 height 22
type input "05:48"
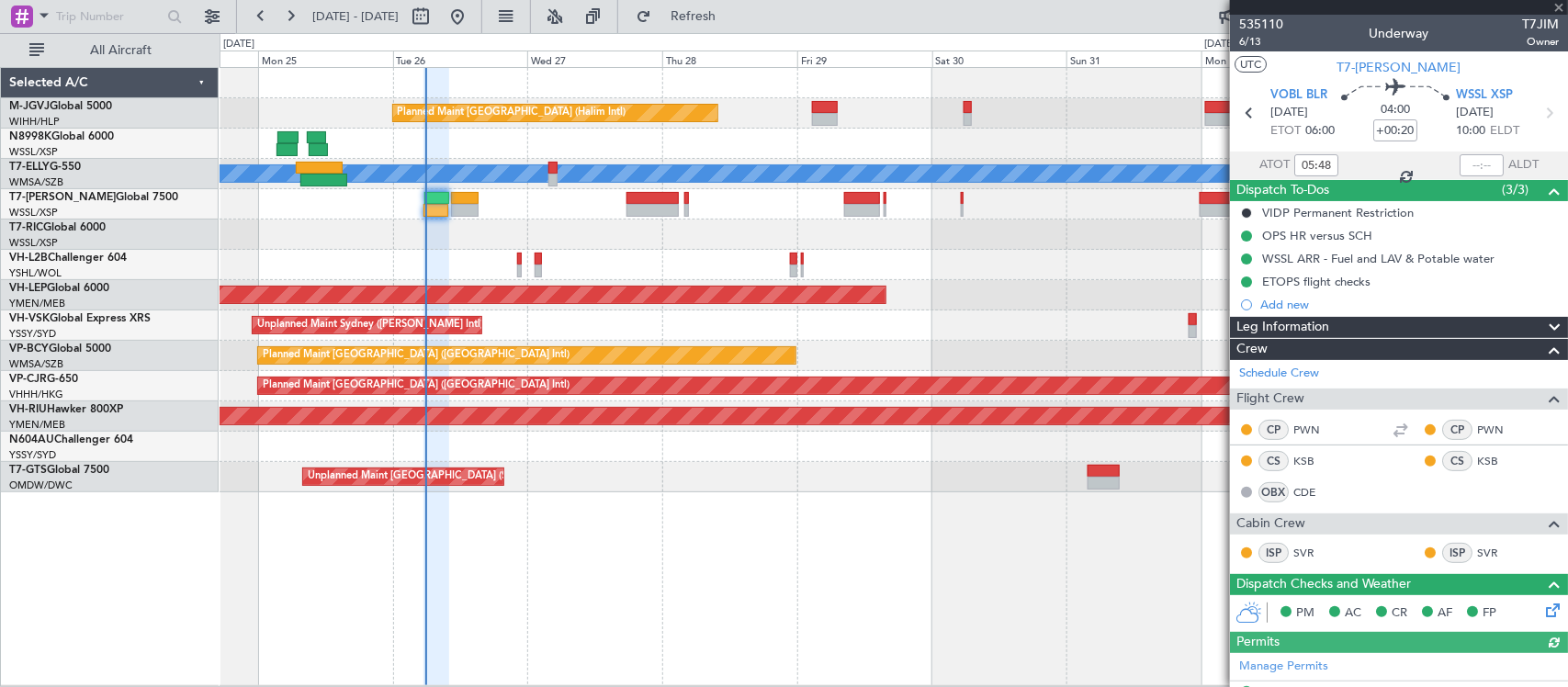
type input "[PERSON_NAME] (LEU)"
